Goal: Transaction & Acquisition: Purchase product/service

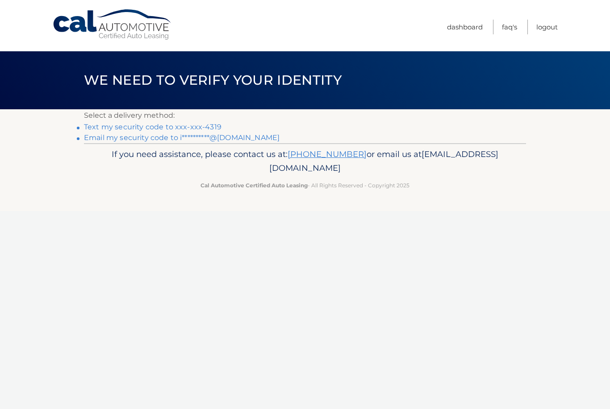
click at [139, 129] on link "Text my security code to xxx-xxx-4319" at bounding box center [153, 127] width 138 height 8
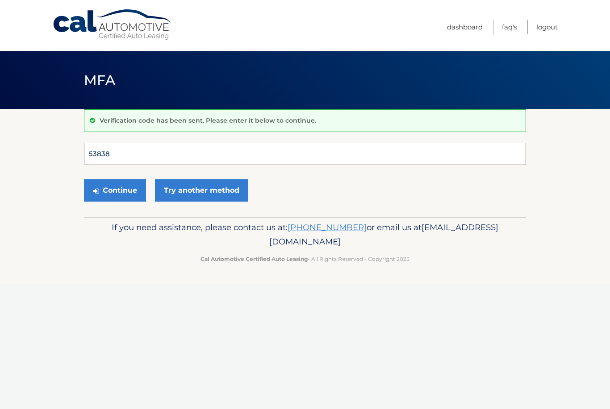
type input "538383"
click at [115, 190] on button "Continue" at bounding box center [115, 190] width 62 height 22
click at [118, 182] on button "Continue" at bounding box center [115, 190] width 62 height 22
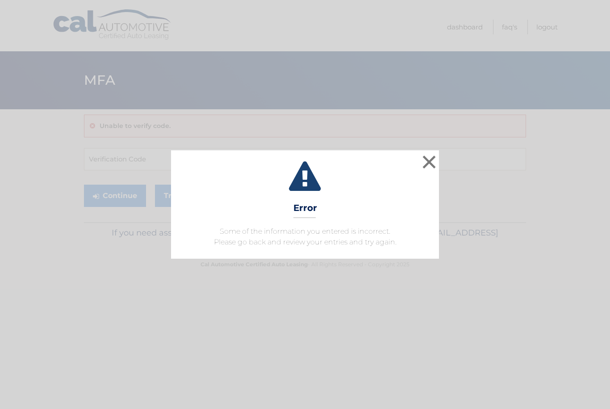
click at [430, 165] on button "×" at bounding box center [429, 162] width 18 height 18
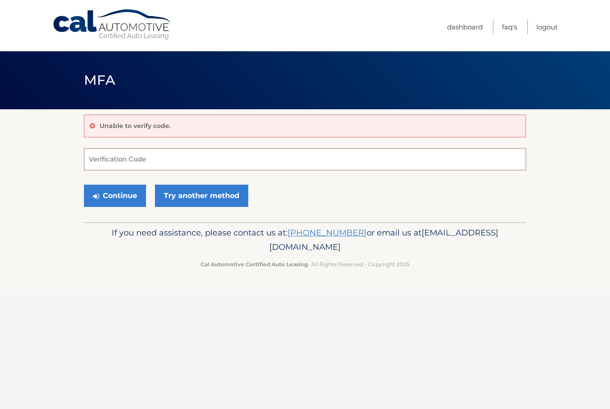
click at [114, 156] on input "Verification Code" at bounding box center [305, 159] width 442 height 22
type input "538383"
click at [121, 192] on button "Continue" at bounding box center [115, 196] width 62 height 22
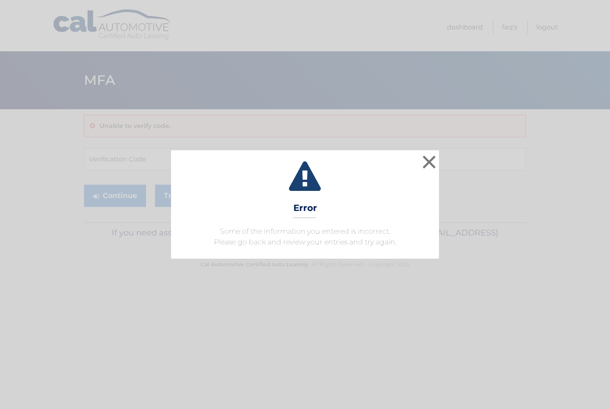
click at [427, 158] on button "×" at bounding box center [429, 162] width 18 height 18
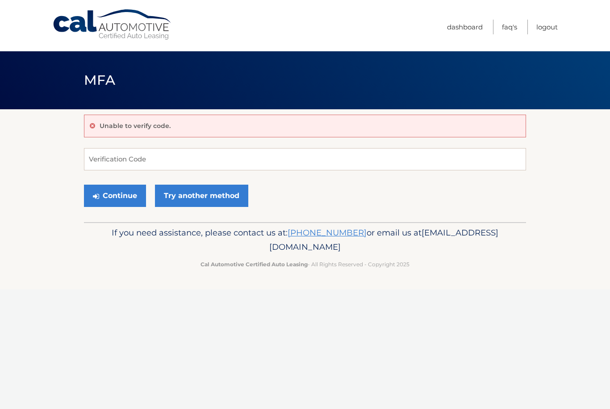
click at [200, 192] on link "Try another method" at bounding box center [201, 196] width 93 height 22
click at [128, 156] on input "Verification Code" at bounding box center [305, 159] width 442 height 22
type input "209342"
click at [115, 196] on button "Continue" at bounding box center [115, 196] width 62 height 22
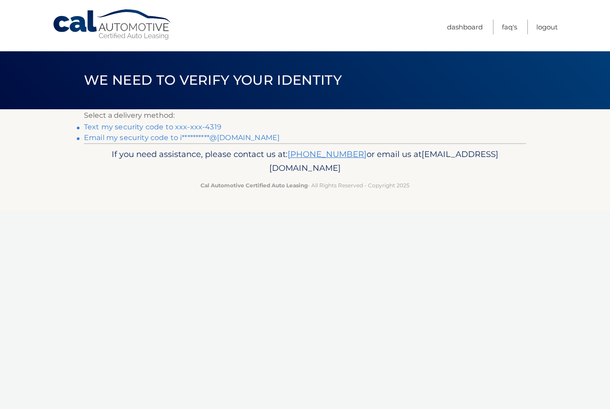
click at [140, 123] on link "Text my security code to xxx-xxx-4319" at bounding box center [153, 127] width 138 height 8
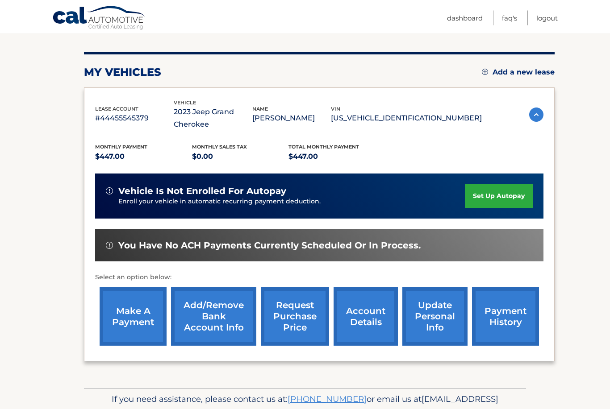
scroll to position [100, 0]
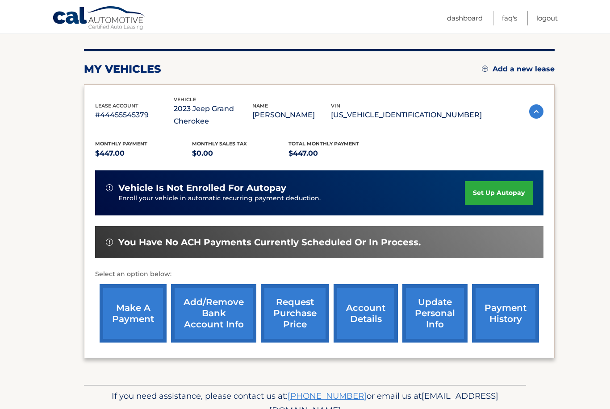
click at [129, 312] on link "make a payment" at bounding box center [133, 313] width 67 height 58
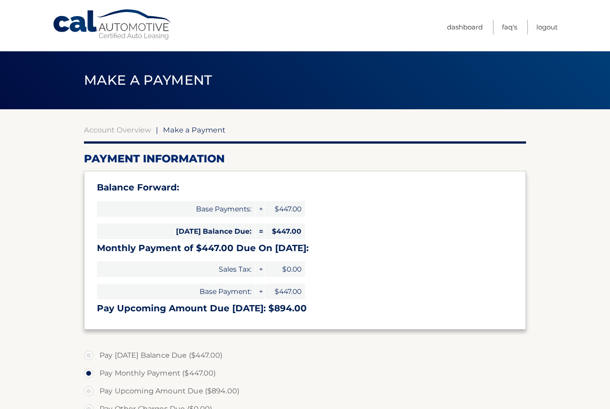
select select "MzMyNzAyOGQtOTFiYS00MzhhLTk3NzYtNDYwMGViNjgzMWRj"
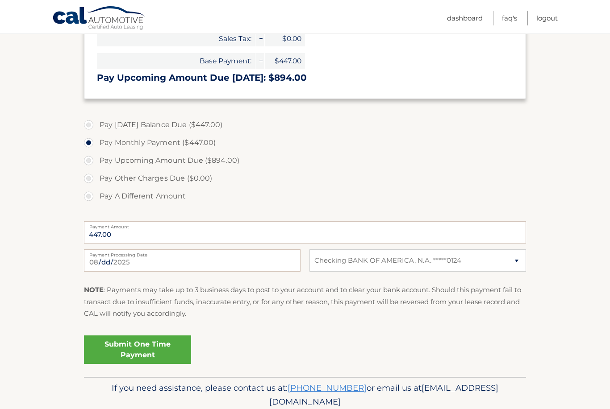
scroll to position [235, 0]
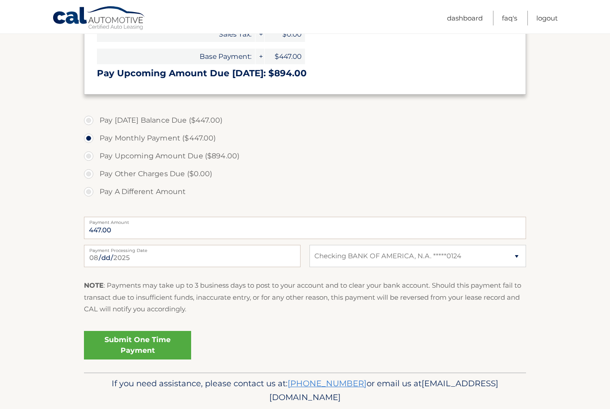
click at [144, 342] on link "Submit One Time Payment" at bounding box center [137, 345] width 107 height 29
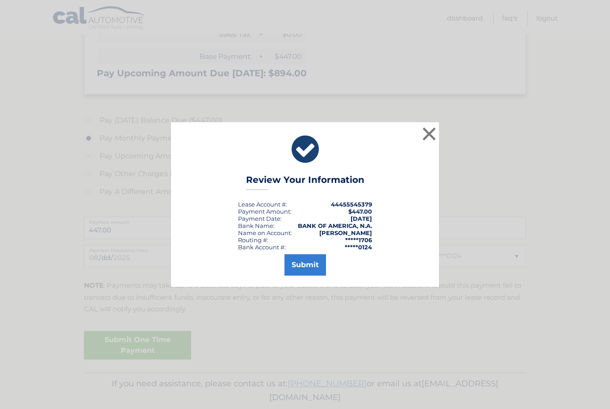
click at [300, 276] on button "Submit" at bounding box center [305, 264] width 42 height 21
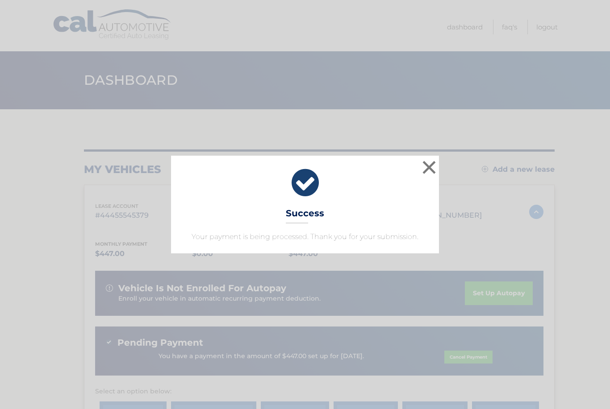
click at [426, 167] on button "×" at bounding box center [429, 167] width 18 height 18
